Goal: Task Accomplishment & Management: Use online tool/utility

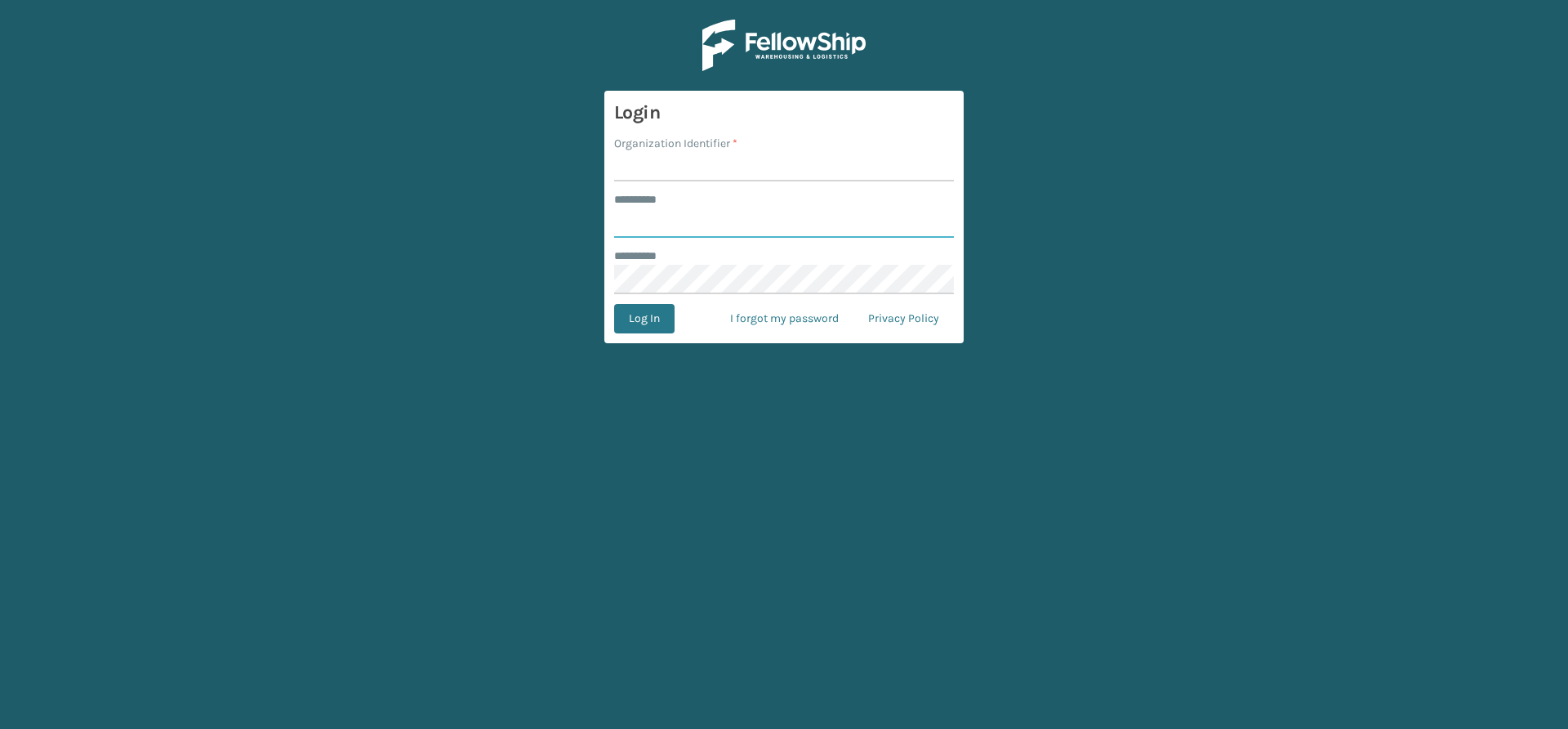
type input "*****"
click at [673, 166] on input "Organization Identifier *" at bounding box center [783, 166] width 339 height 29
type input "Vancouver Remco"
click at [643, 313] on button "Log In" at bounding box center [644, 318] width 60 height 29
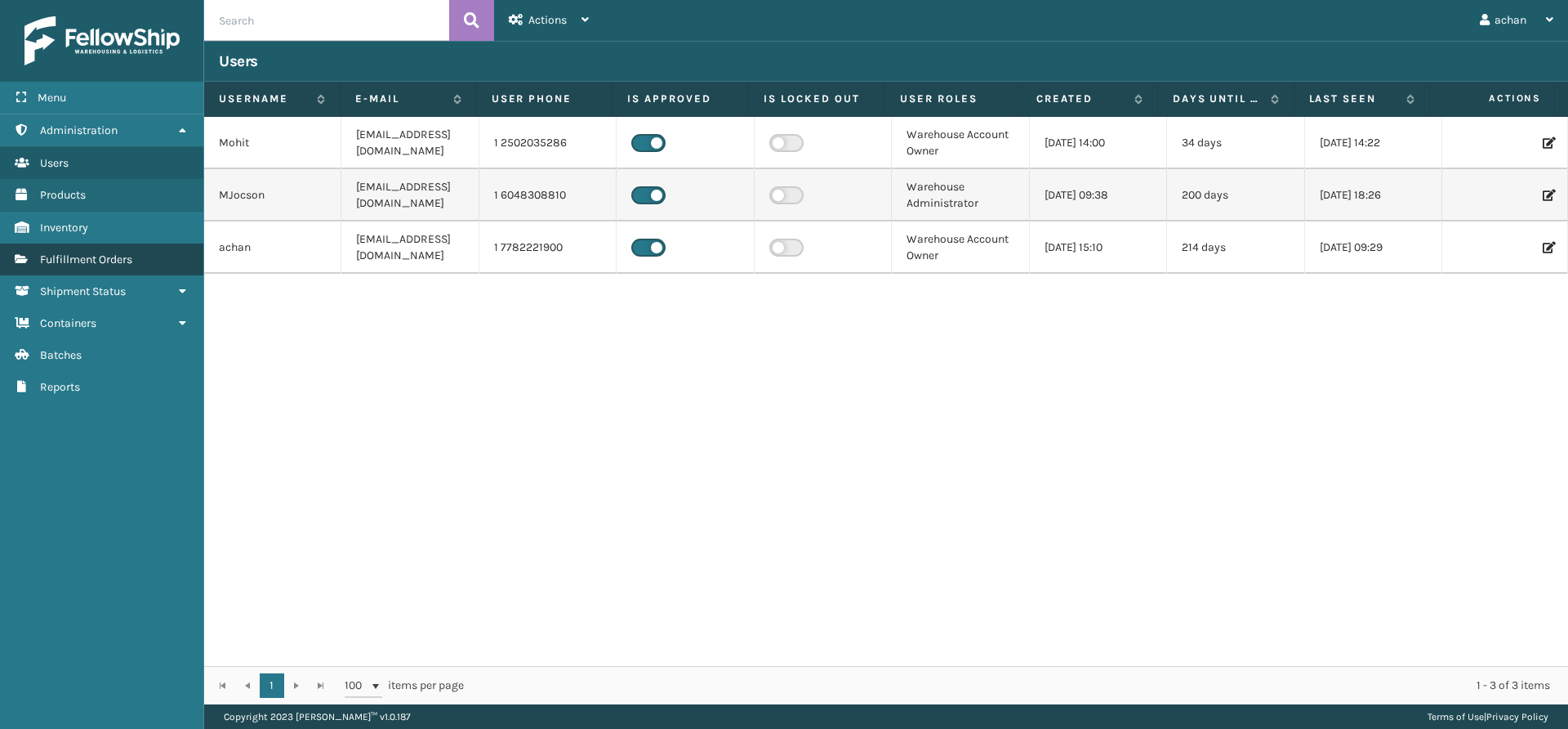
click at [85, 270] on link "Fulfillment Orders" at bounding box center [101, 259] width 203 height 32
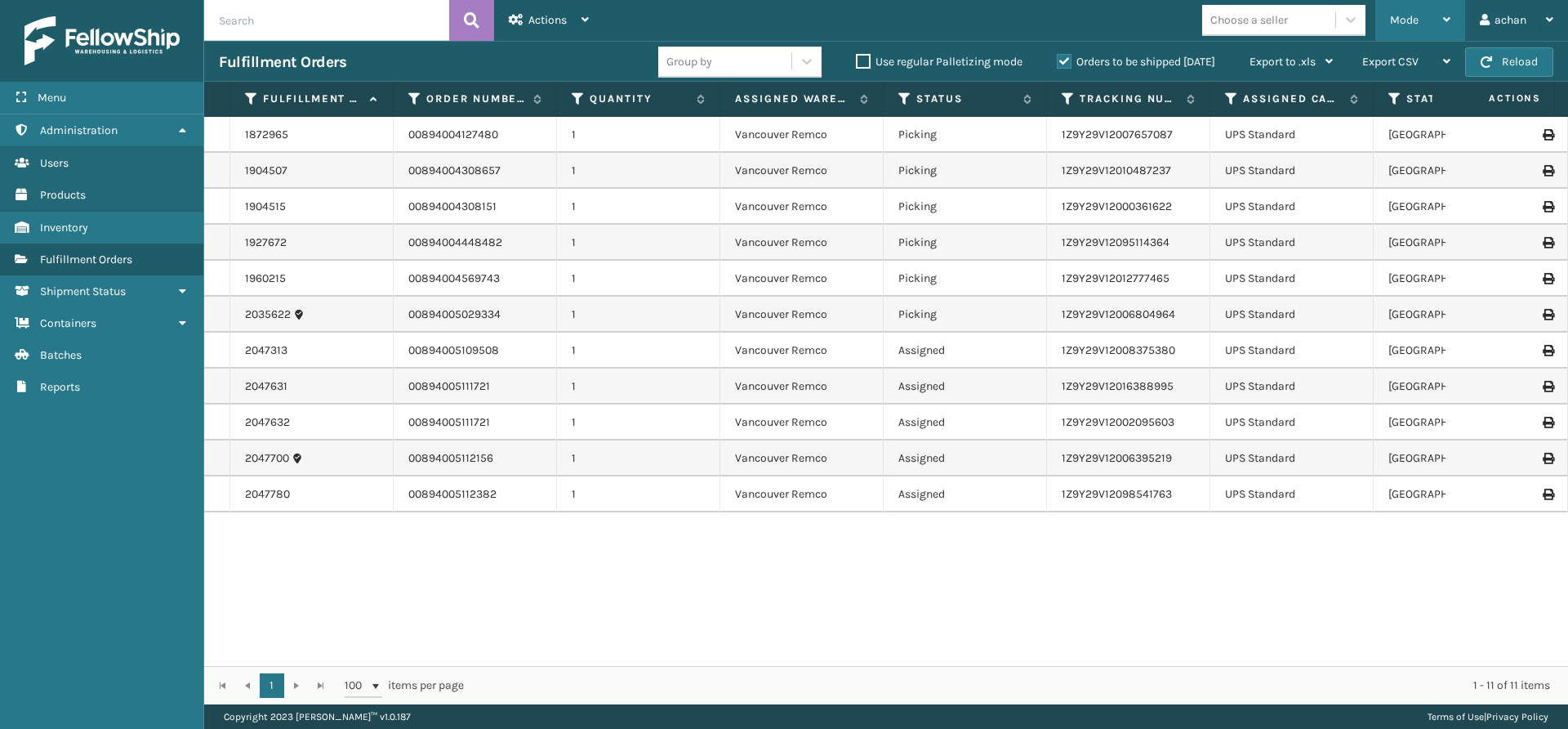
click at [1443, 18] on div "Mode" at bounding box center [1420, 20] width 60 height 41
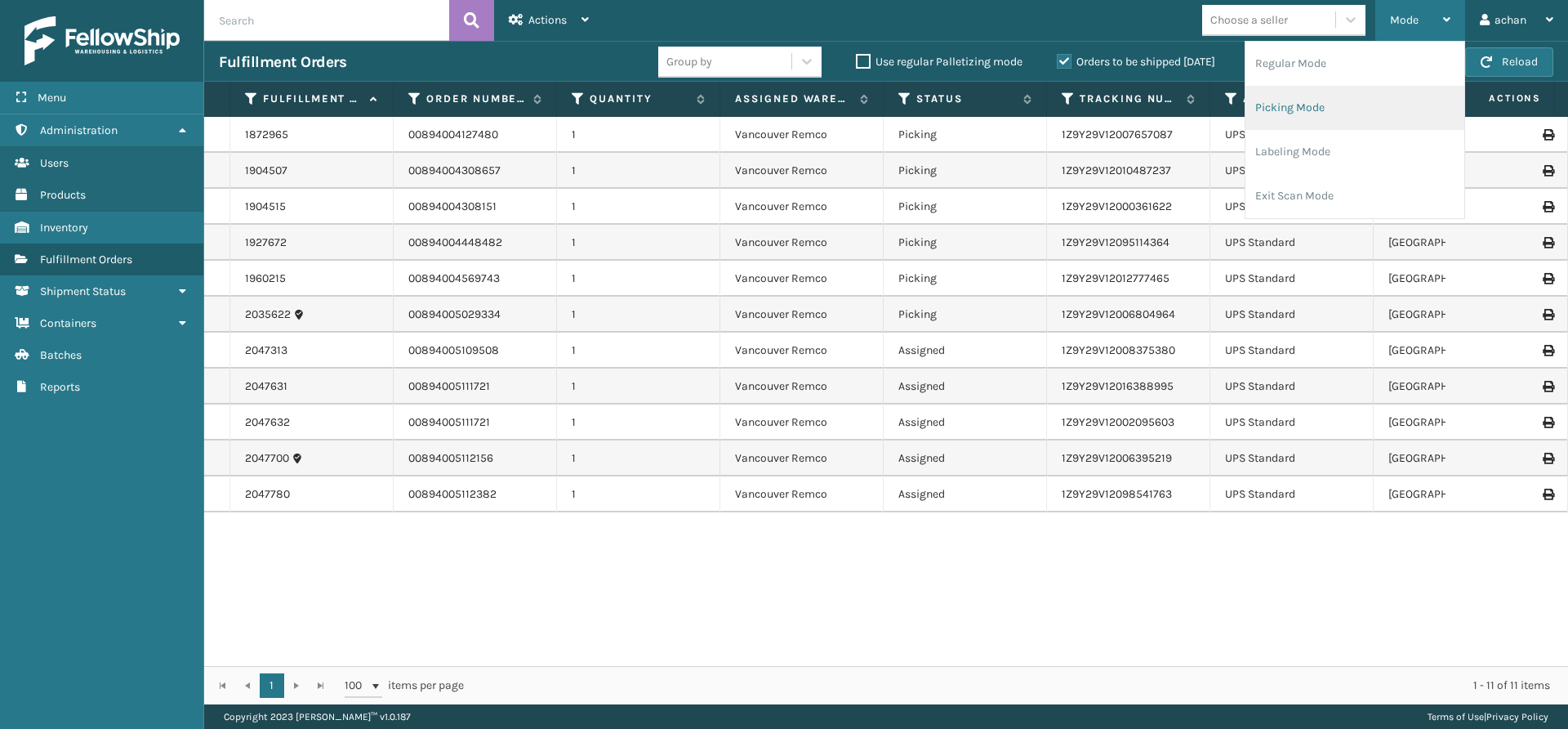
click at [1303, 116] on li "Picking Mode" at bounding box center [1354, 107] width 219 height 44
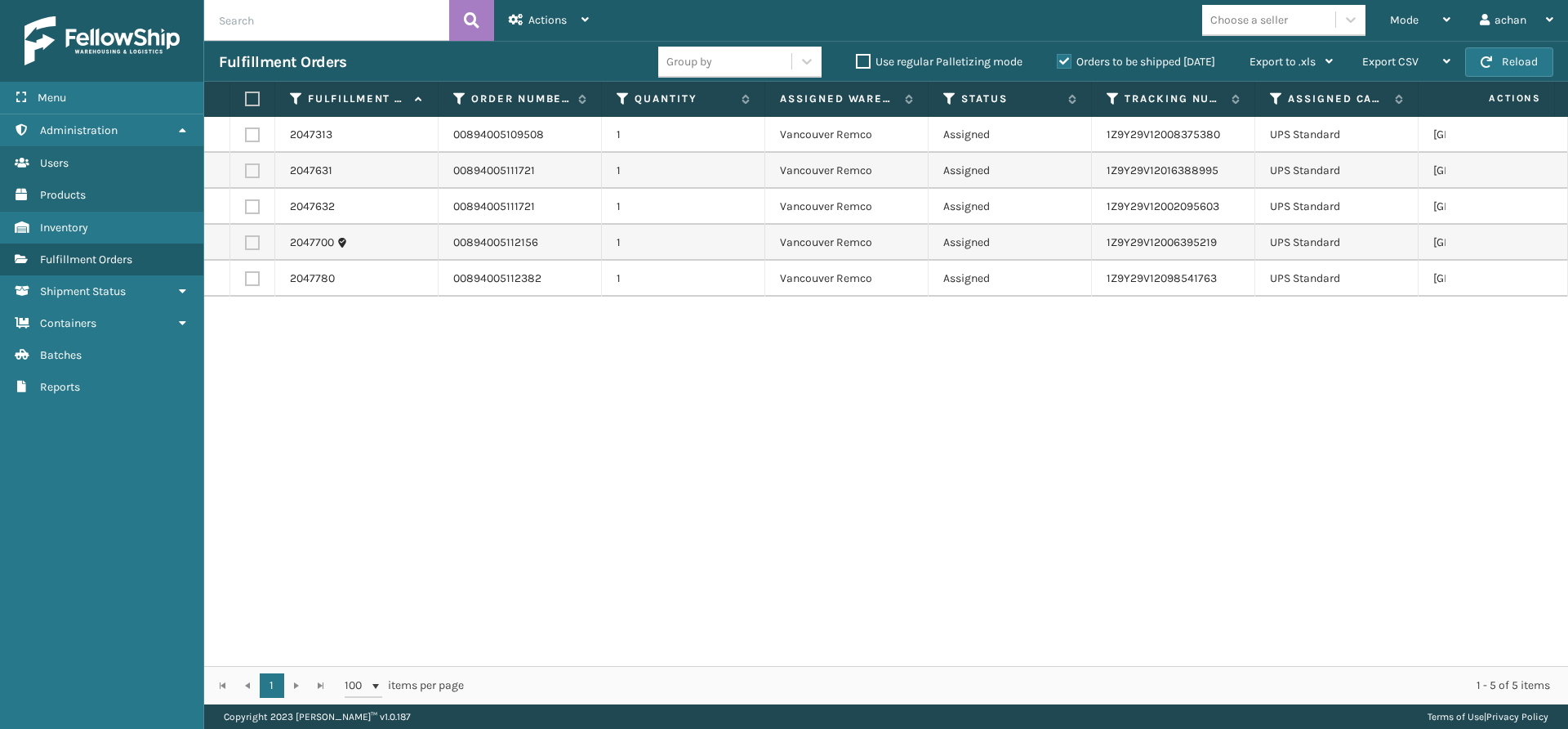
click at [255, 97] on label at bounding box center [250, 98] width 10 height 15
click at [246, 97] on input "checkbox" at bounding box center [245, 99] width 1 height 11
checkbox input "true"
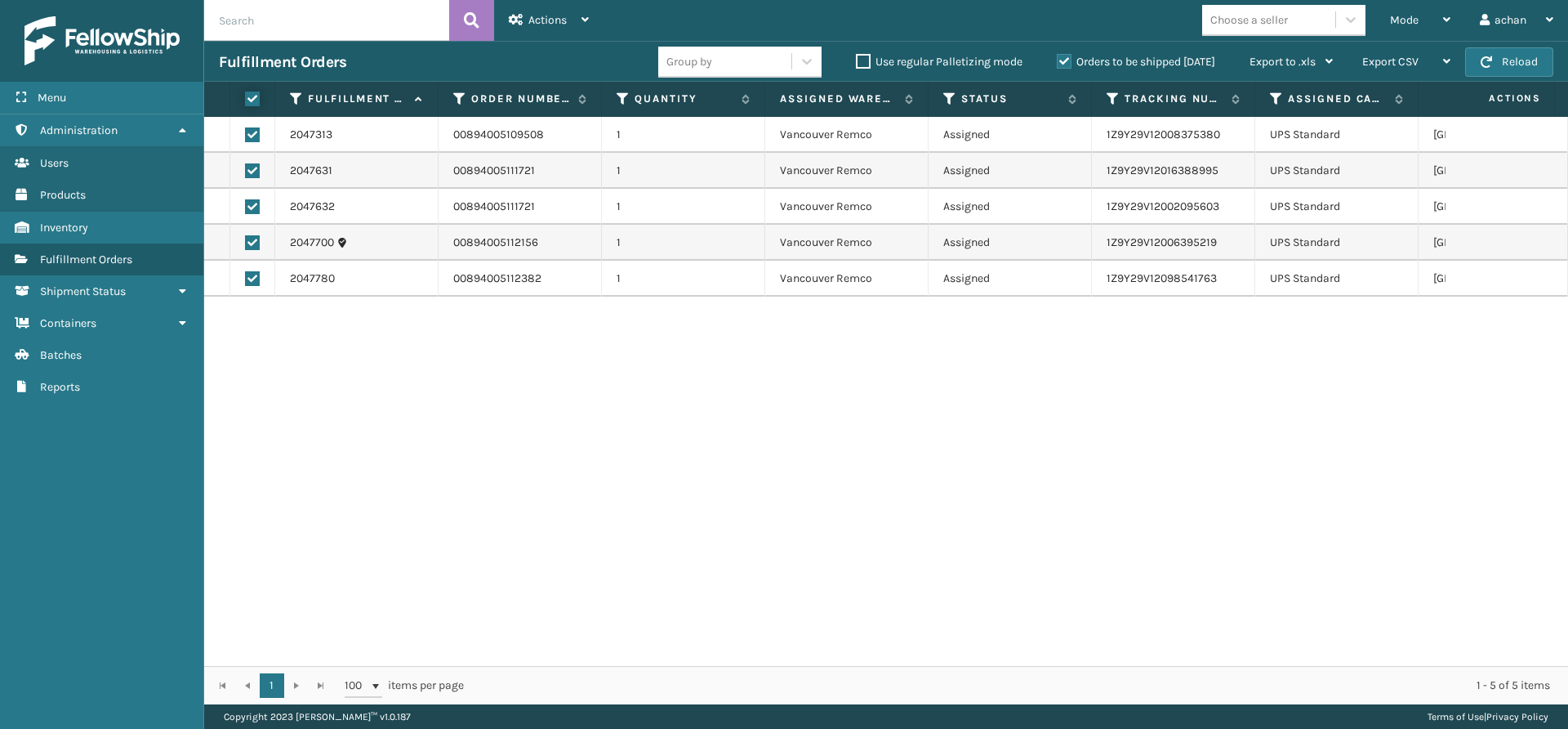
checkbox input "true"
click at [592, 20] on div "Actions Settings Remove All Filters Export Labels Create Picking Batch" at bounding box center [549, 20] width 109 height 41
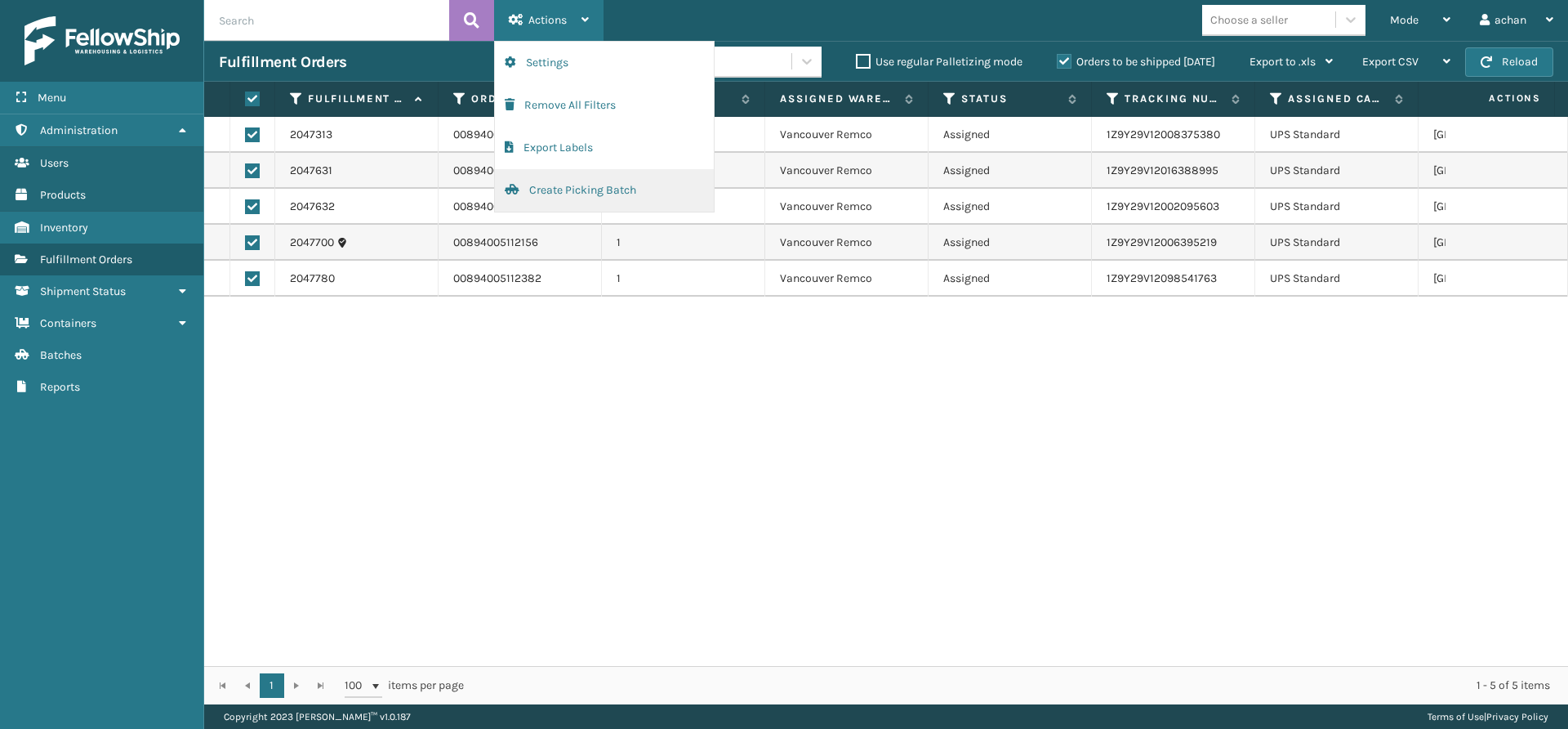
click at [562, 181] on button "Create Picking Batch" at bounding box center [604, 191] width 219 height 43
